Goal: Check status: Check status

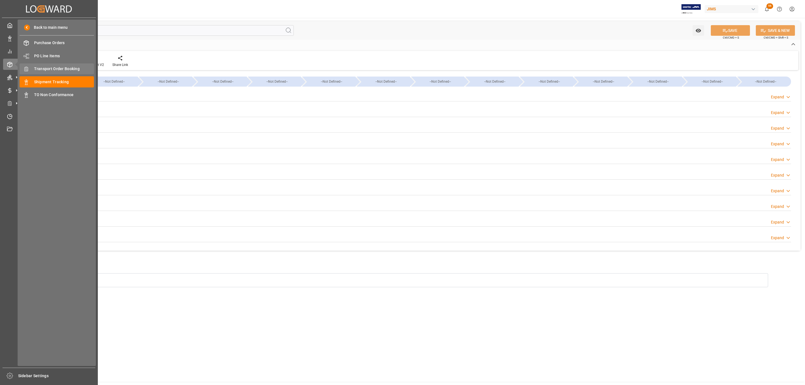
click at [66, 69] on span "Transport Order Booking" at bounding box center [64, 69] width 60 height 6
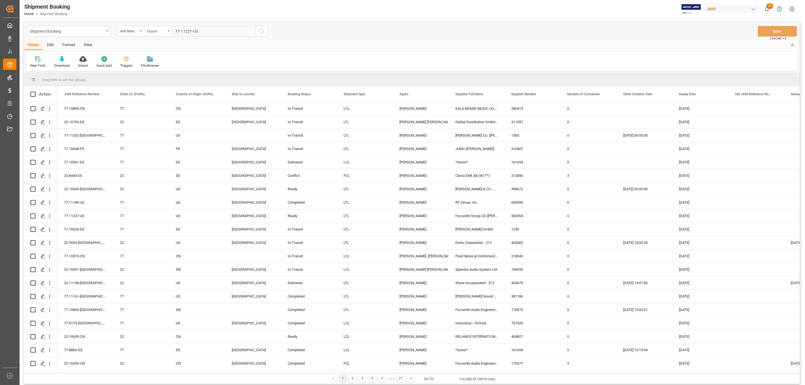
type input "77-11221-US"
click at [259, 31] on icon "search button" at bounding box center [261, 31] width 7 height 7
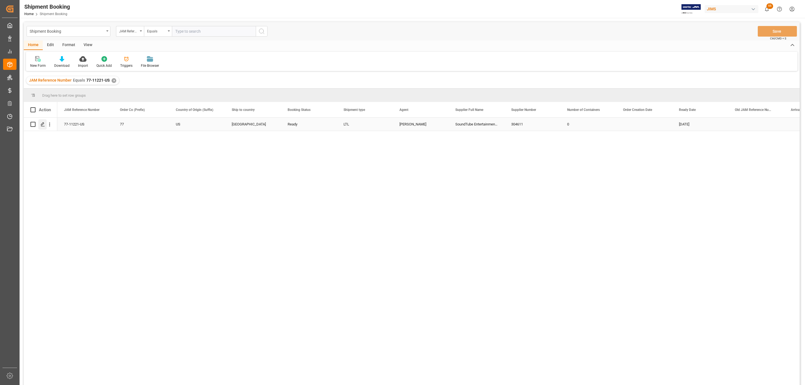
click at [39, 125] on div "Press SPACE to select this row." at bounding box center [42, 124] width 8 height 10
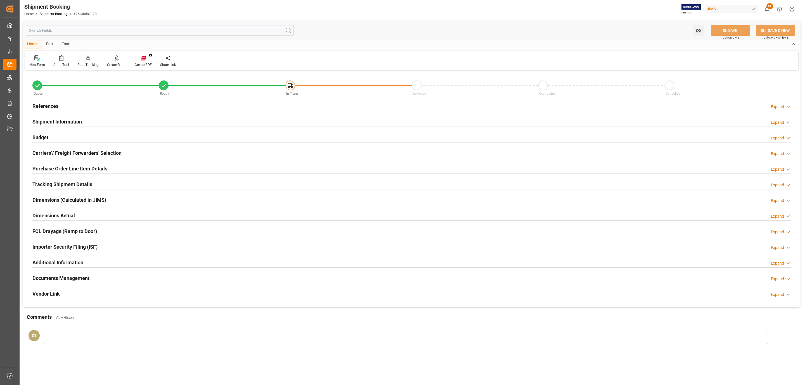
click at [98, 147] on div "Carriers'/ Freight Forwarders' Selection Expand" at bounding box center [411, 153] width 766 height 16
click at [92, 152] on h2 "Carriers'/ Freight Forwarders' Selection" at bounding box center [76, 153] width 89 height 8
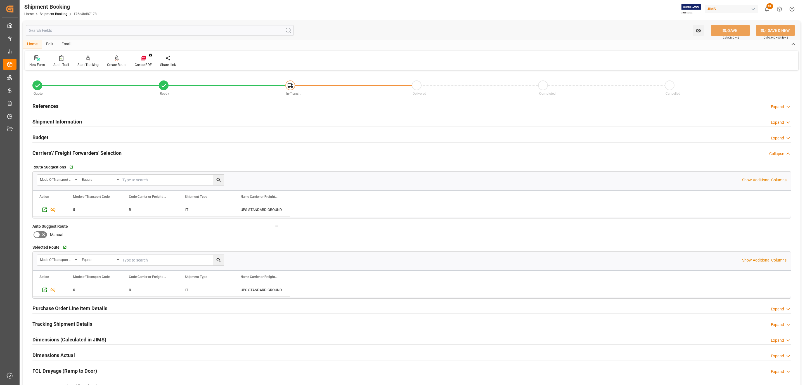
click at [92, 152] on h2 "Carriers'/ Freight Forwarders' Selection" at bounding box center [76, 153] width 89 height 8
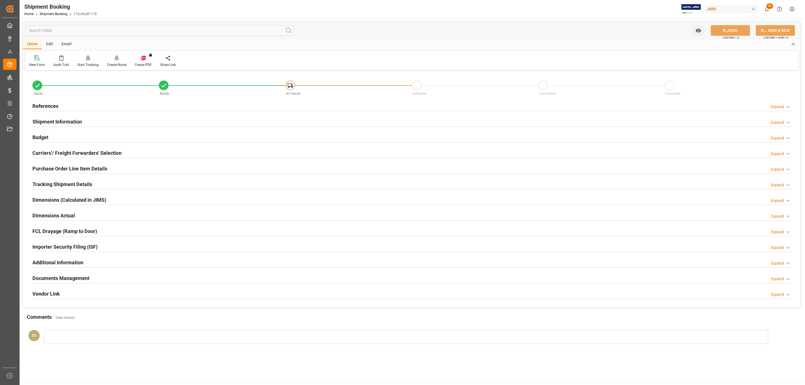
click at [56, 181] on h2 "Tracking Shipment Details" at bounding box center [62, 184] width 60 height 8
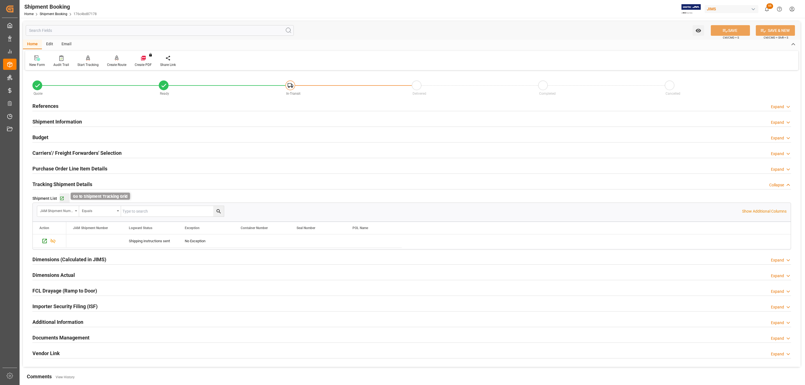
click at [60, 198] on icon "button" at bounding box center [61, 198] width 5 height 5
